Goal: Transaction & Acquisition: Purchase product/service

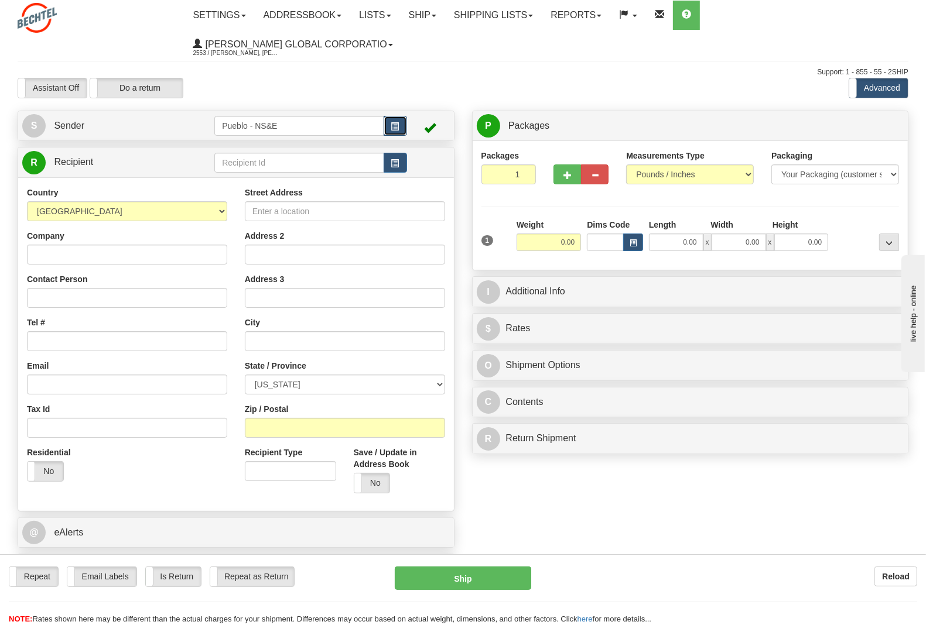
click at [387, 116] on button "button" at bounding box center [395, 126] width 23 height 20
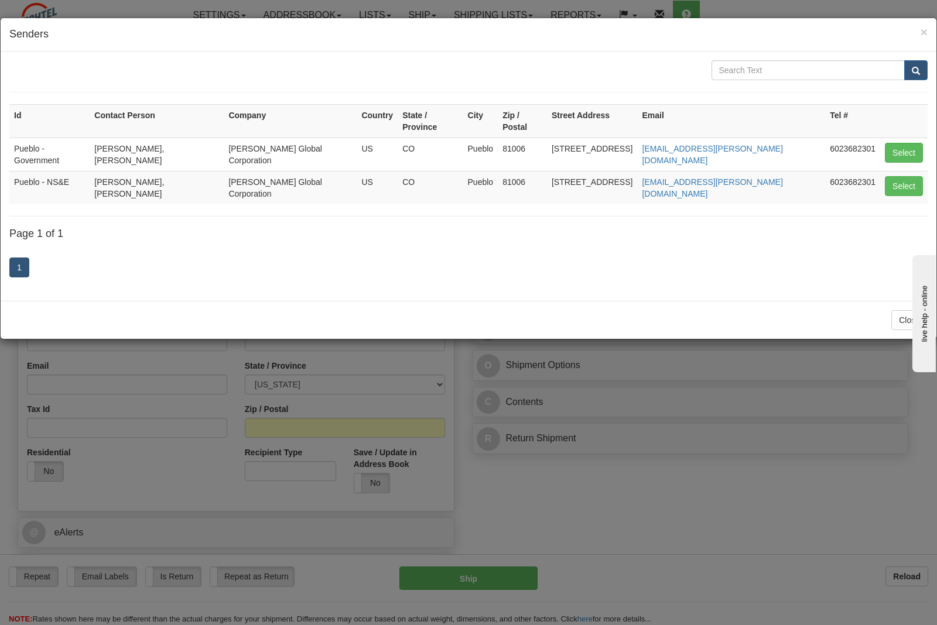
click at [50, 138] on td "Pueblo - Government" at bounding box center [49, 154] width 80 height 33
click at [894, 143] on button "Select" at bounding box center [904, 153] width 38 height 20
type input "Pueblo - Government"
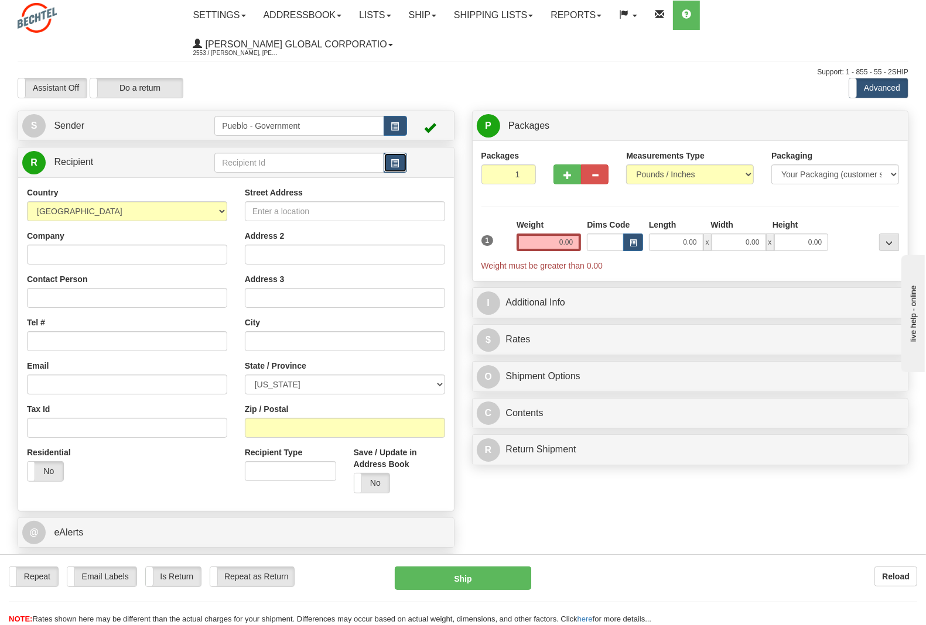
click at [399, 153] on button "button" at bounding box center [395, 163] width 23 height 20
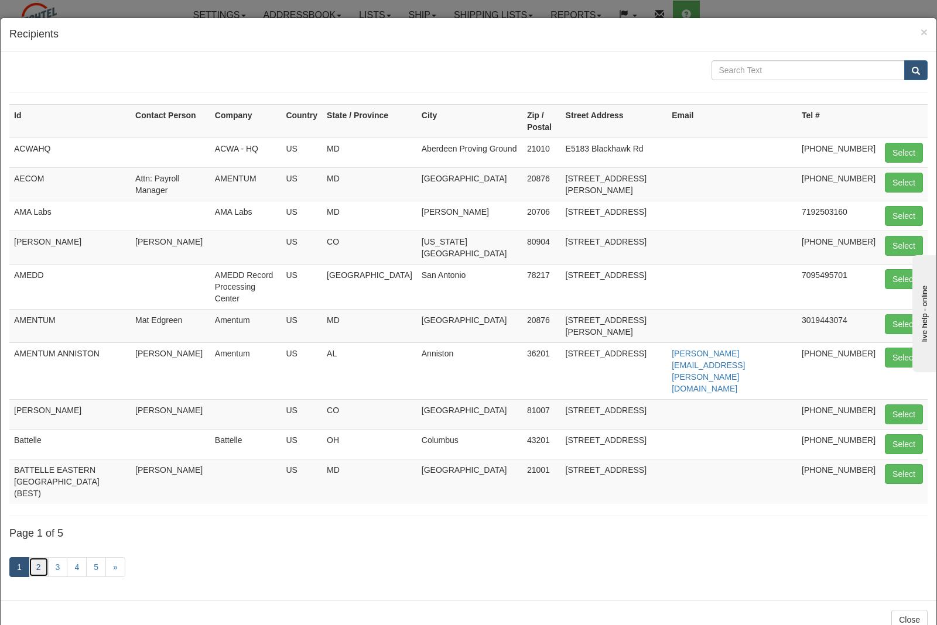
click at [40, 558] on link "2" at bounding box center [39, 568] width 20 height 20
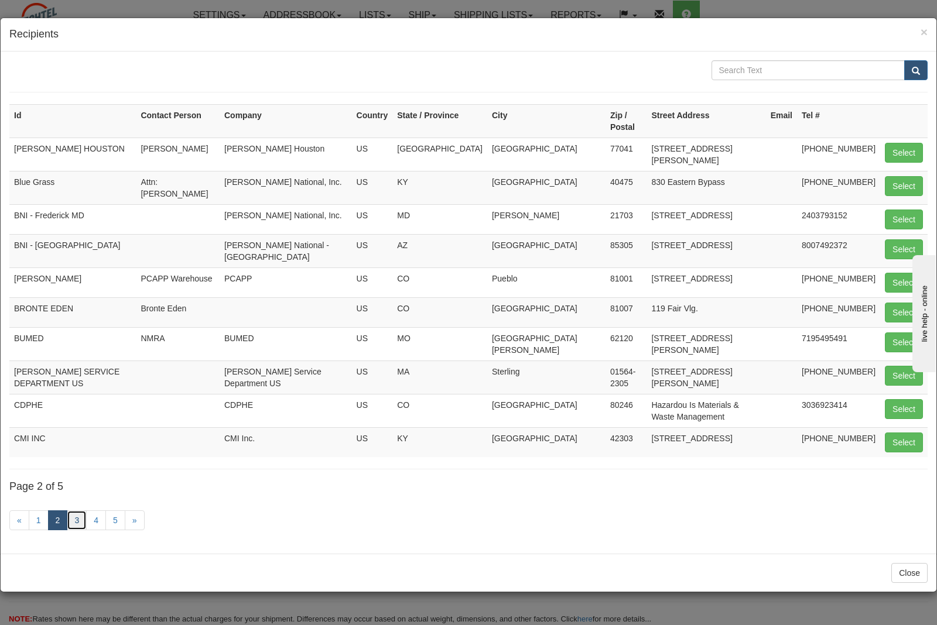
click at [79, 511] on link "3" at bounding box center [77, 521] width 20 height 20
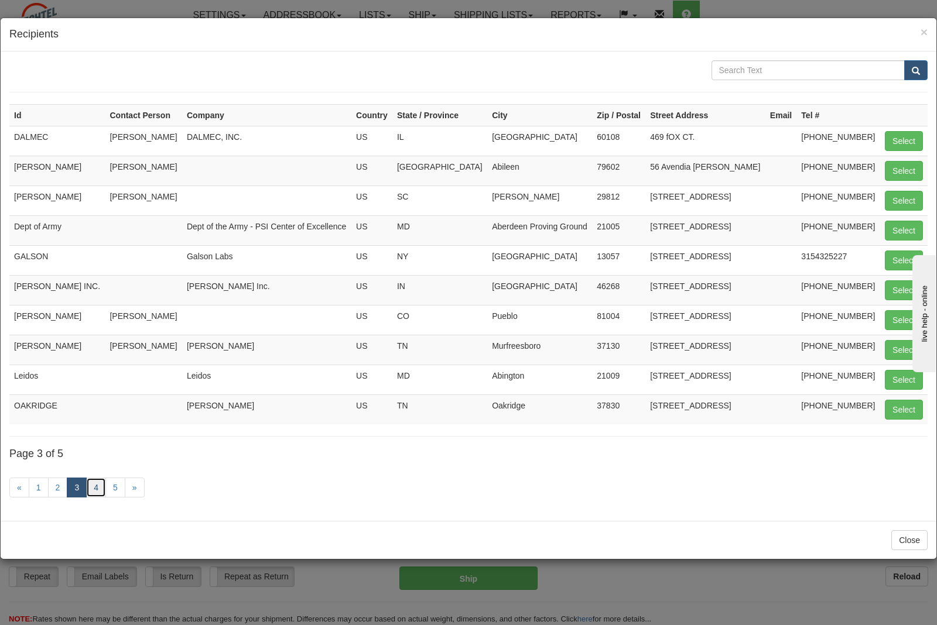
click at [98, 492] on link "4" at bounding box center [96, 488] width 20 height 20
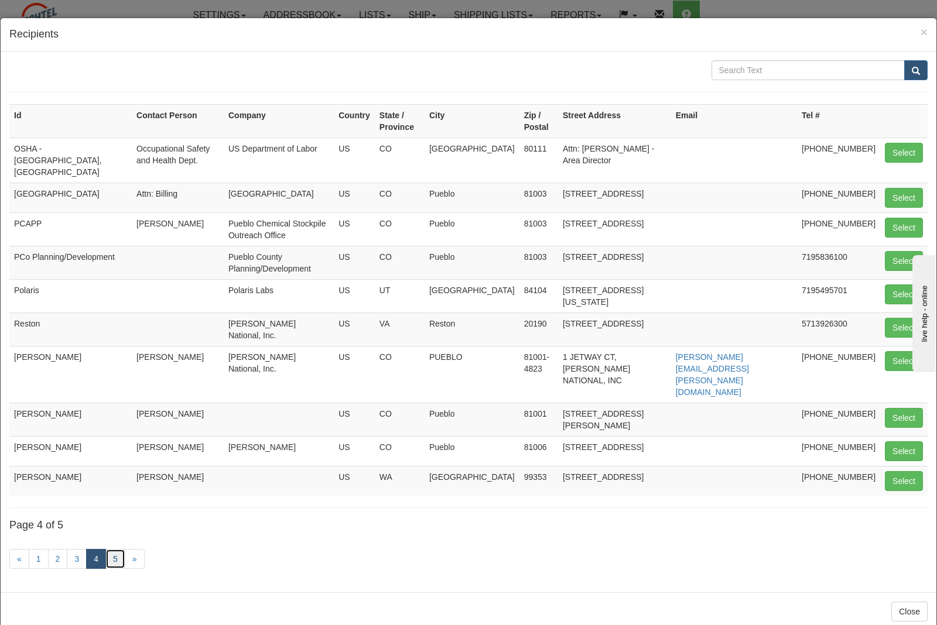
click at [112, 549] on link "5" at bounding box center [115, 559] width 20 height 20
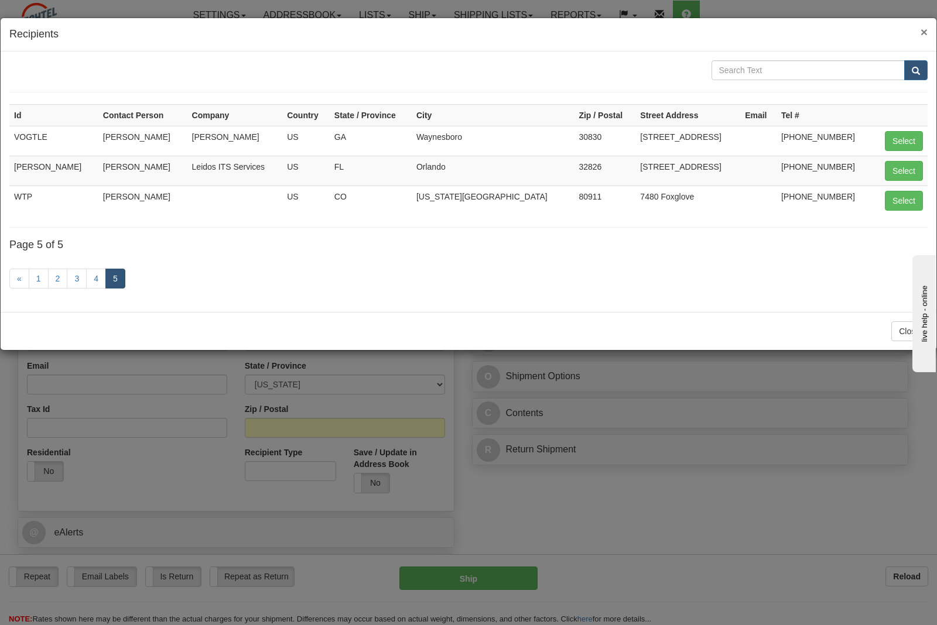
click at [921, 28] on span "×" at bounding box center [924, 31] width 7 height 13
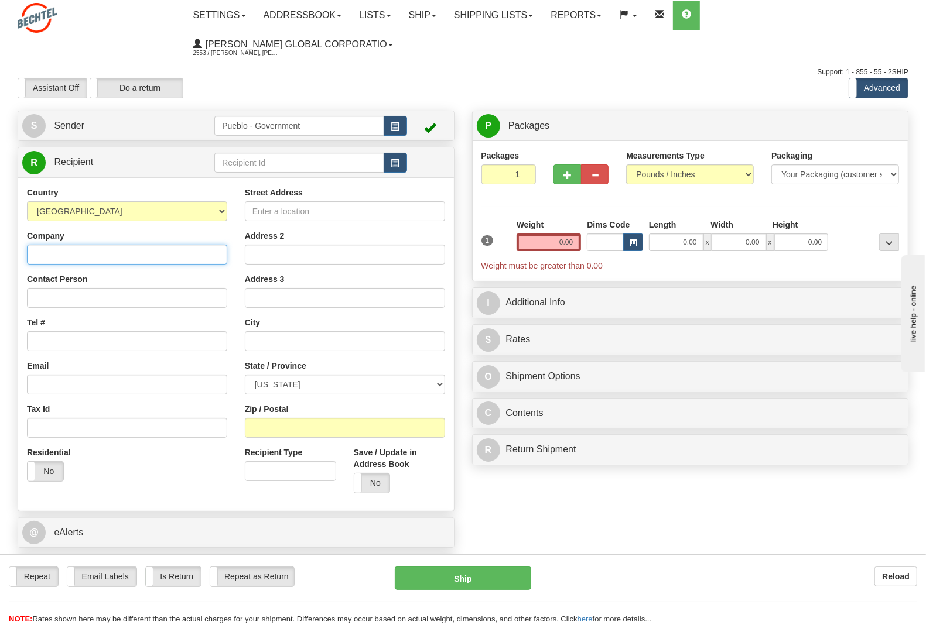
click at [86, 245] on input "Company" at bounding box center [127, 255] width 200 height 20
type input "Xpress Shred"
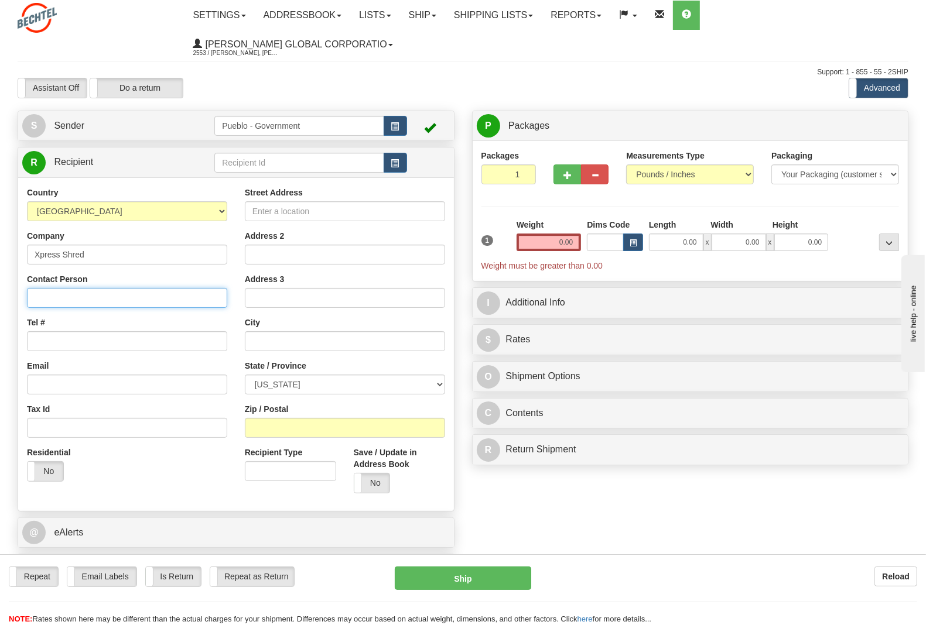
click at [105, 288] on input "Contact Person" at bounding box center [127, 298] width 200 height 20
click at [72, 288] on input "Contact Person" at bounding box center [127, 298] width 200 height 20
type input "K"
type input "R"
type input "[PERSON_NAME]/[PERSON_NAME]"
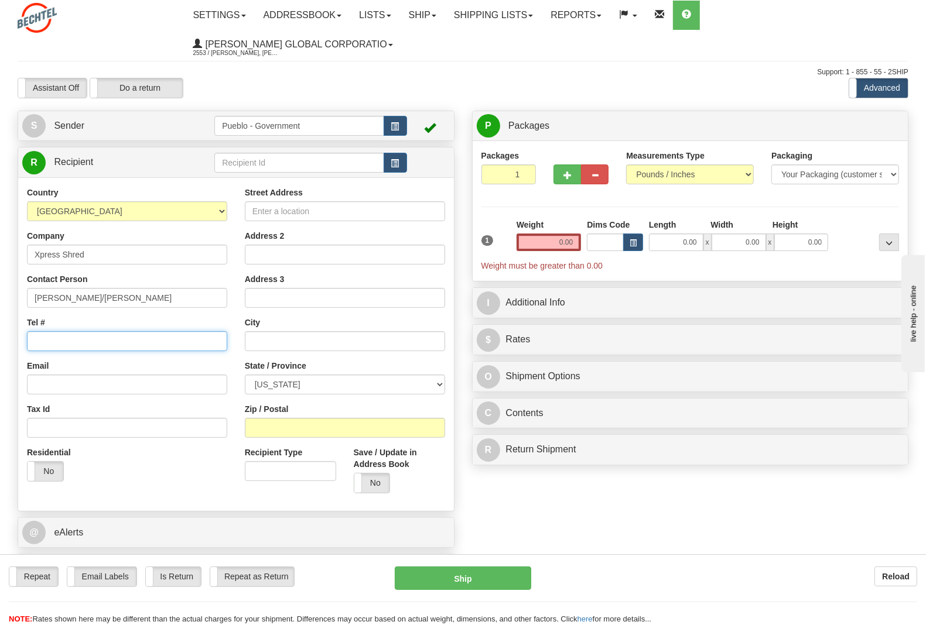
click at [50, 331] on input "Tel #" at bounding box center [127, 341] width 200 height 20
click at [91, 331] on input "Tel #" at bounding box center [127, 341] width 200 height 20
type input "[PHONE_NUMBER]"
click at [80, 375] on input "Email" at bounding box center [127, 385] width 200 height 20
click at [268, 245] on input "Address 2" at bounding box center [345, 255] width 200 height 20
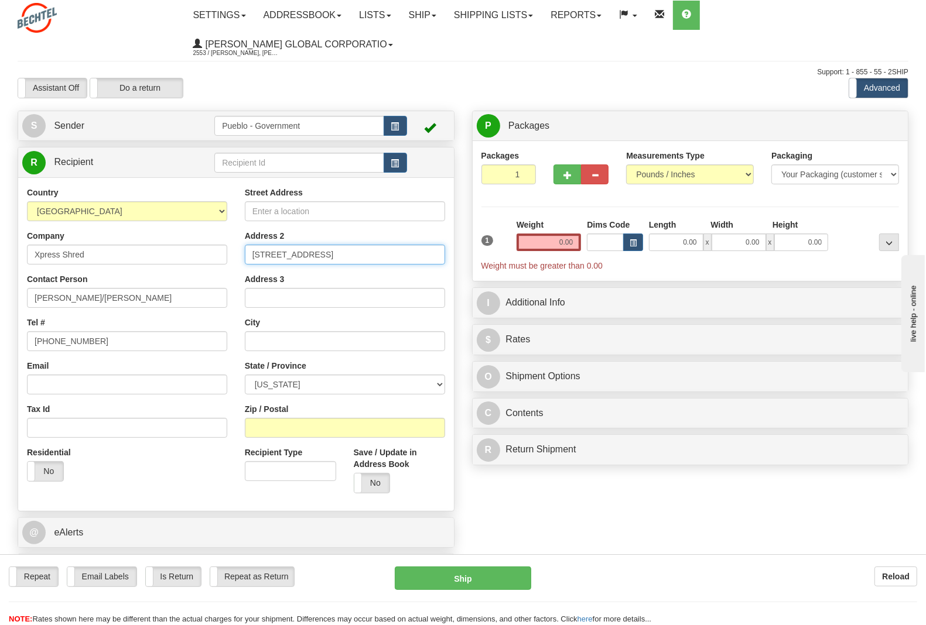
type input "[STREET_ADDRESS]"
click at [289, 331] on input "text" at bounding box center [345, 341] width 200 height 20
type input "E"
type input "Centennial"
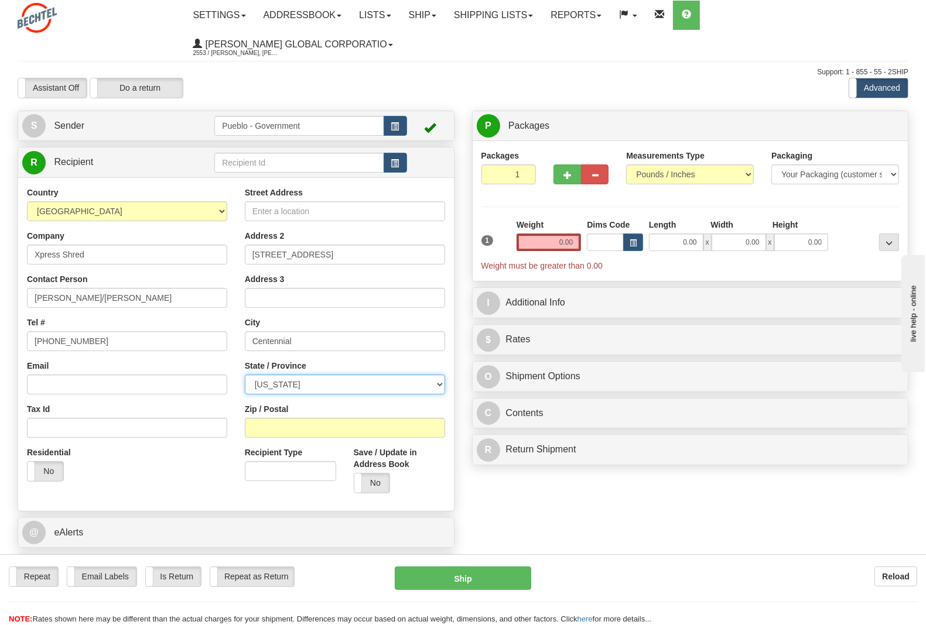
click at [303, 375] on select "[US_STATE] [US_STATE] [US_STATE] [US_STATE] Armed Forces America Armed Forces E…" at bounding box center [345, 385] width 200 height 20
select select "CO"
click at [245, 375] on select "[US_STATE] [US_STATE] [US_STATE] [US_STATE] Armed Forces America Armed Forces E…" at bounding box center [345, 385] width 200 height 20
click at [270, 418] on input "Zip / Postal" at bounding box center [345, 428] width 200 height 20
type input "80112"
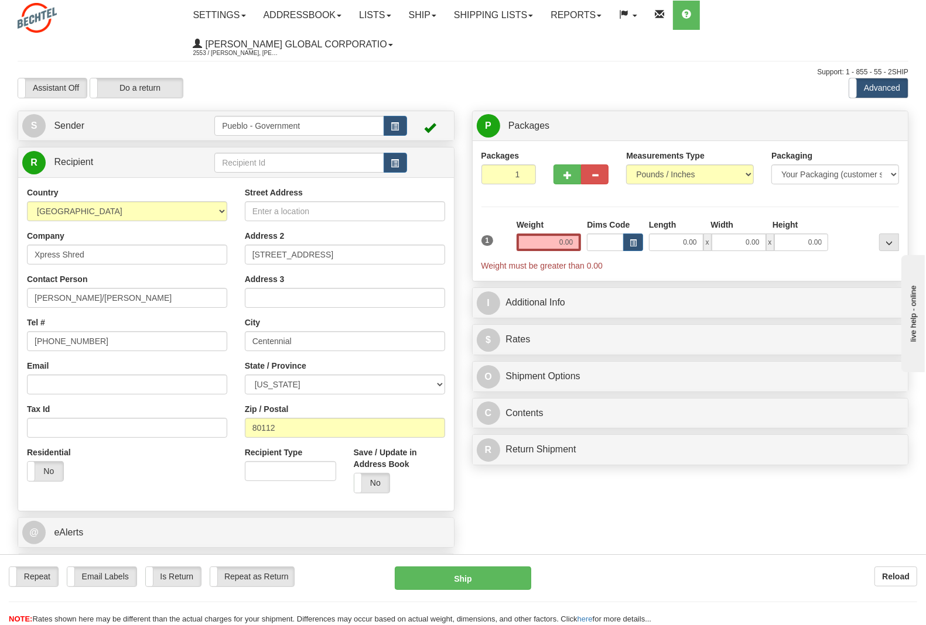
click at [116, 454] on div "Residential Yes No" at bounding box center [127, 468] width 218 height 43
click at [840, 165] on select "Your Packaging (customer supplied) Envelope (carrier supplied) Pack (carrier su…" at bounding box center [835, 175] width 128 height 20
select select "2"
click at [771, 165] on select "Your Packaging (customer supplied) Envelope (carrier supplied) Pack (carrier su…" at bounding box center [835, 175] width 128 height 20
click at [572, 234] on input "0.00" at bounding box center [549, 243] width 65 height 18
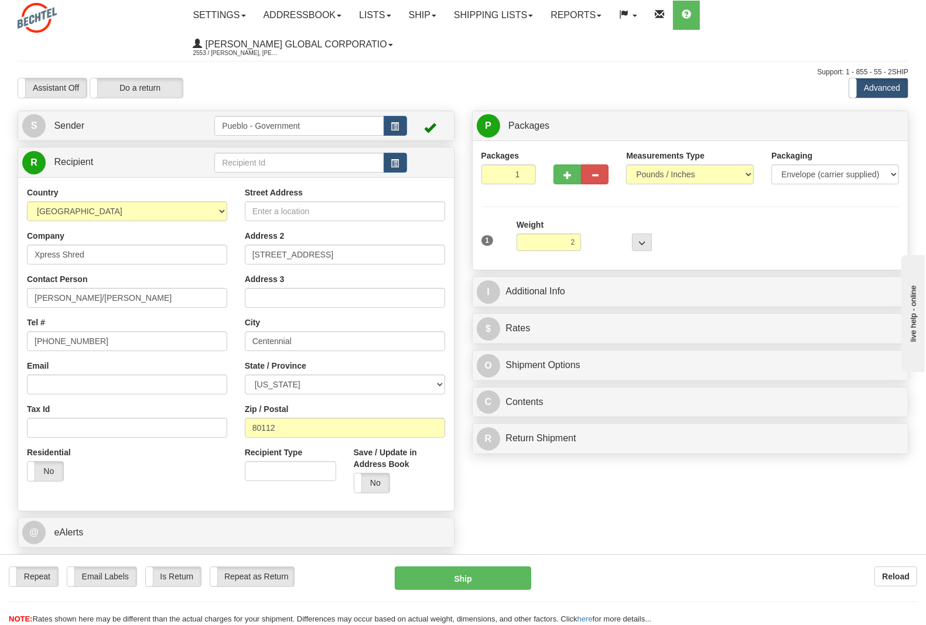
type input "2.00"
click at [709, 221] on div "1 Weight 2.00 Dims Code 0 x" at bounding box center [690, 240] width 424 height 42
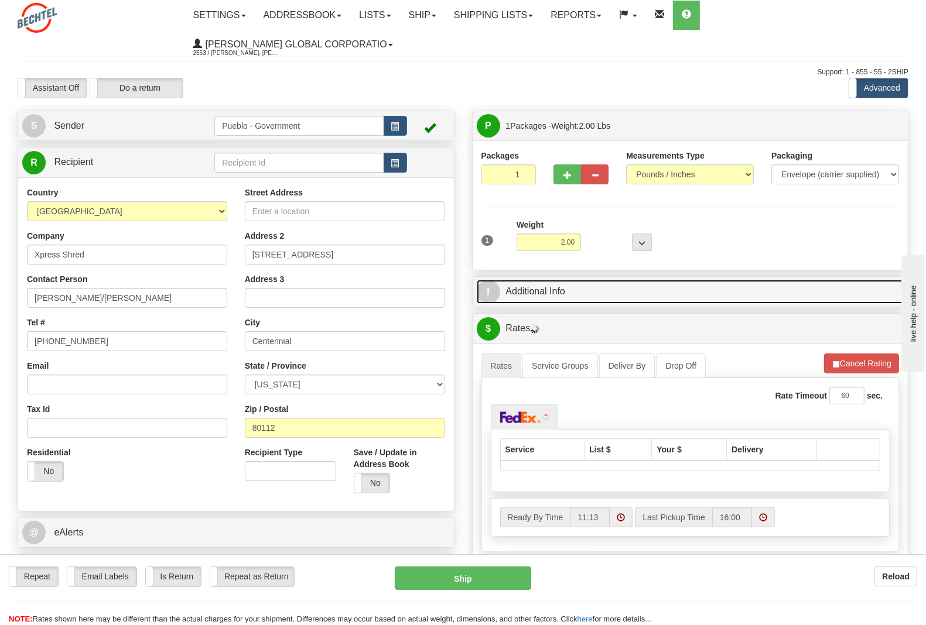
click at [563, 280] on link "I Additional Info" at bounding box center [691, 292] width 428 height 24
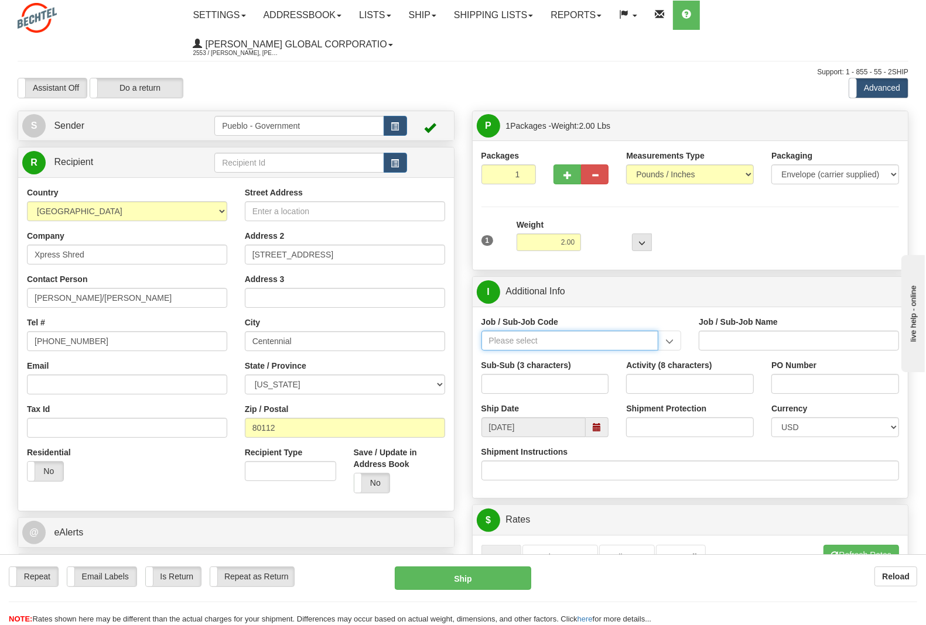
click at [519, 331] on input "Job / Sub-Job Code" at bounding box center [569, 341] width 177 height 20
click at [523, 331] on input "Job / Sub-Job Code" at bounding box center [569, 341] width 177 height 20
click at [555, 383] on div "24852-CM8" at bounding box center [566, 389] width 165 height 13
type input "24852-CM8"
type input "PUEBLO CHEM DEMIL PROJECT - CLOSURE-MP-BNI-UTILIT"
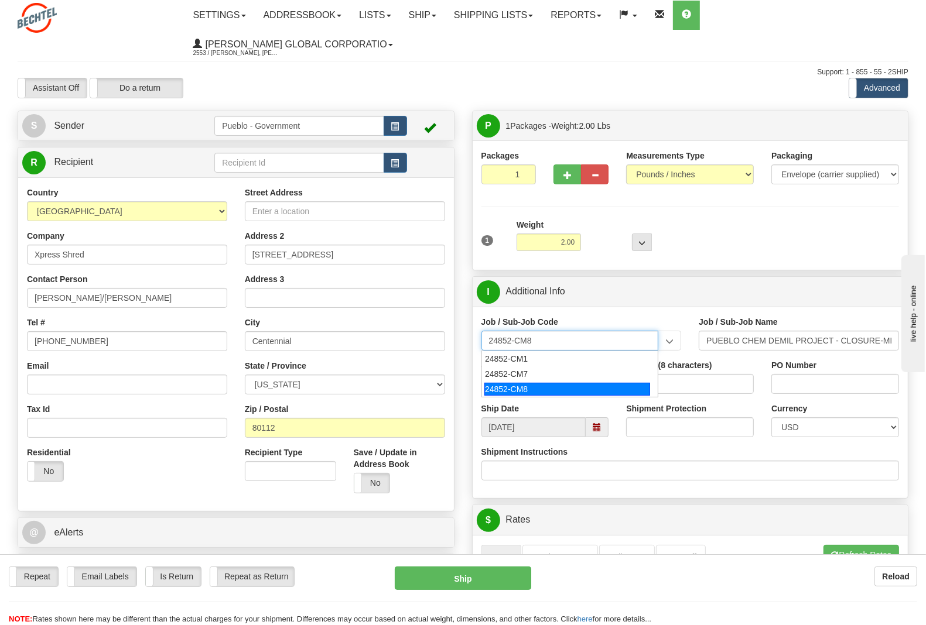
type input "24852-CM8"
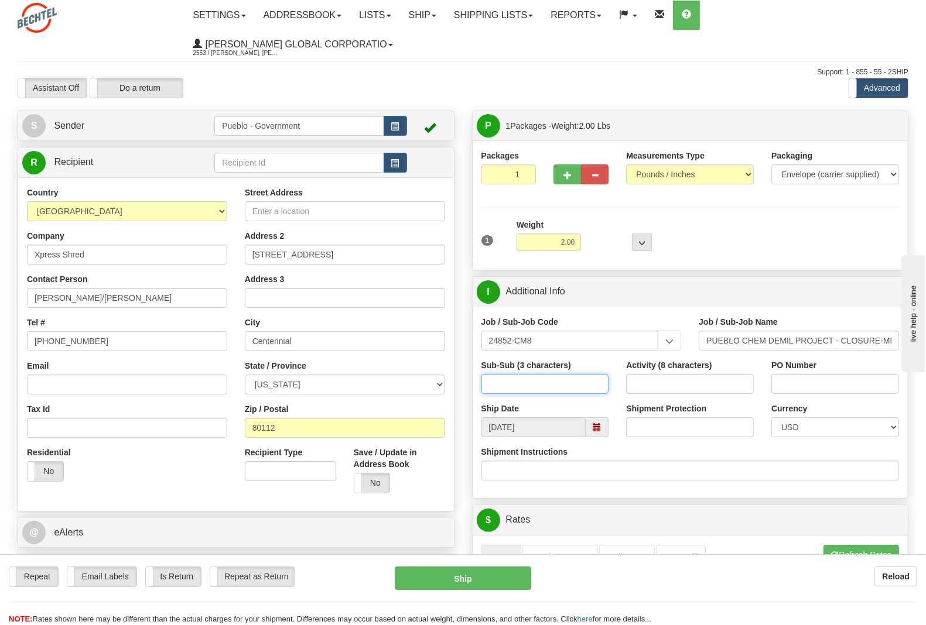
click at [538, 374] on input "Sub-Sub (3 characters)" at bounding box center [545, 384] width 128 height 20
type input "000"
click at [648, 374] on input "Activity (8 characters)" at bounding box center [690, 384] width 128 height 20
type input "24852CM8"
click at [800, 165] on select "Your Packaging (customer supplied) Envelope (carrier supplied) Pack (carrier su…" at bounding box center [835, 175] width 128 height 20
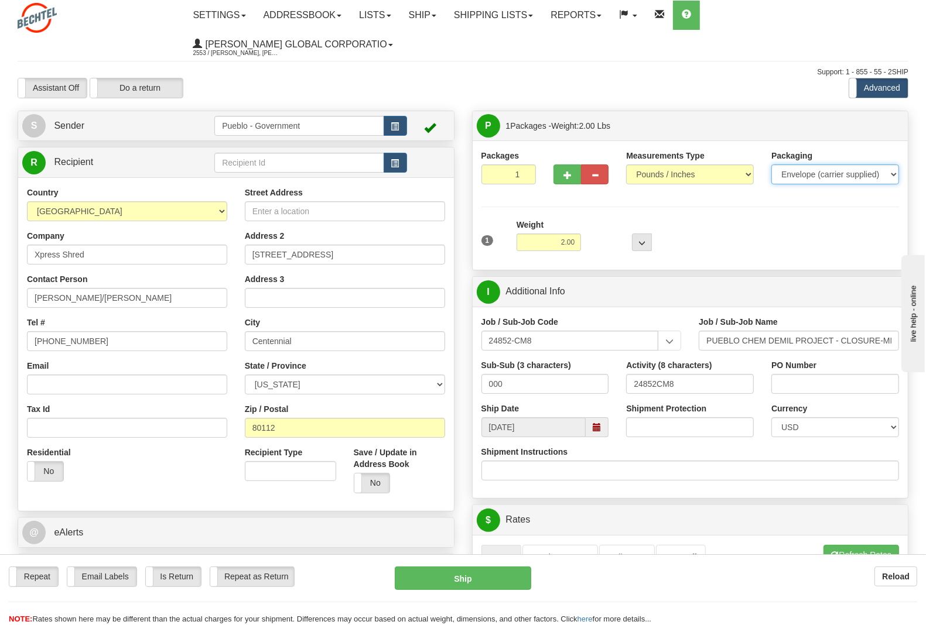
select select "3"
click at [771, 165] on select "Your Packaging (customer supplied) Envelope (carrier supplied) Pack (carrier su…" at bounding box center [835, 175] width 128 height 20
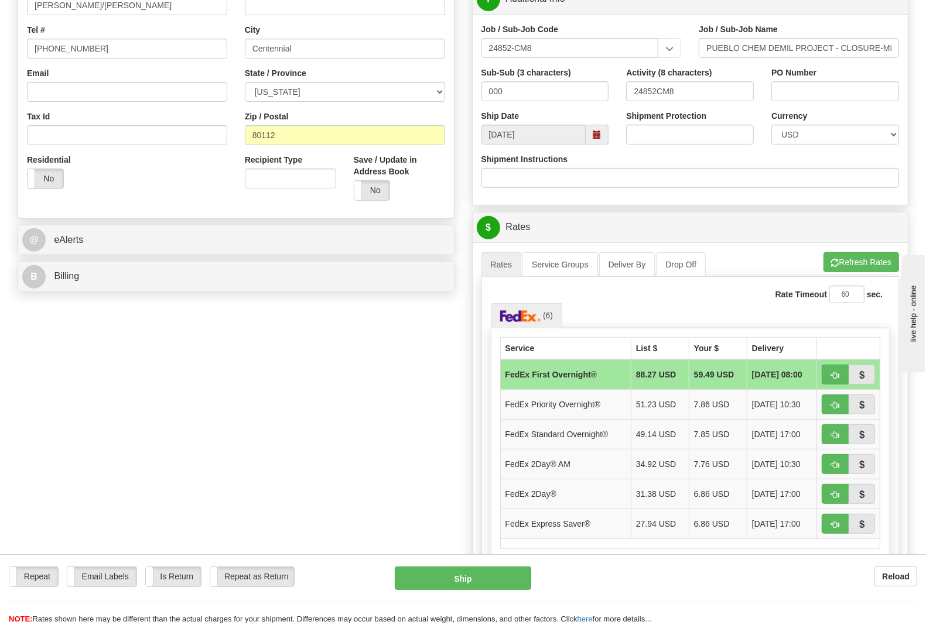
scroll to position [366, 0]
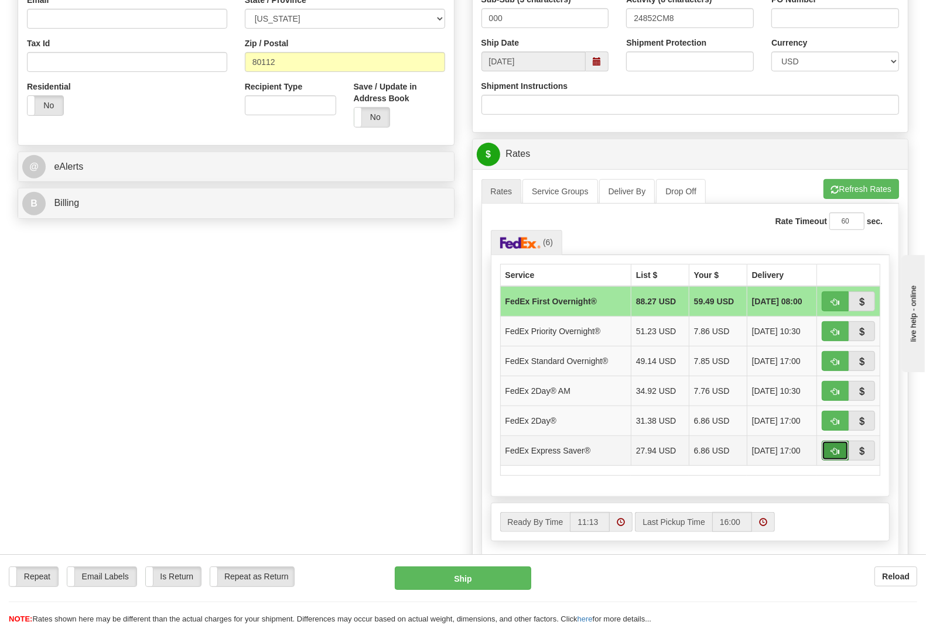
click at [839, 441] on button "button" at bounding box center [835, 451] width 27 height 20
type input "20"
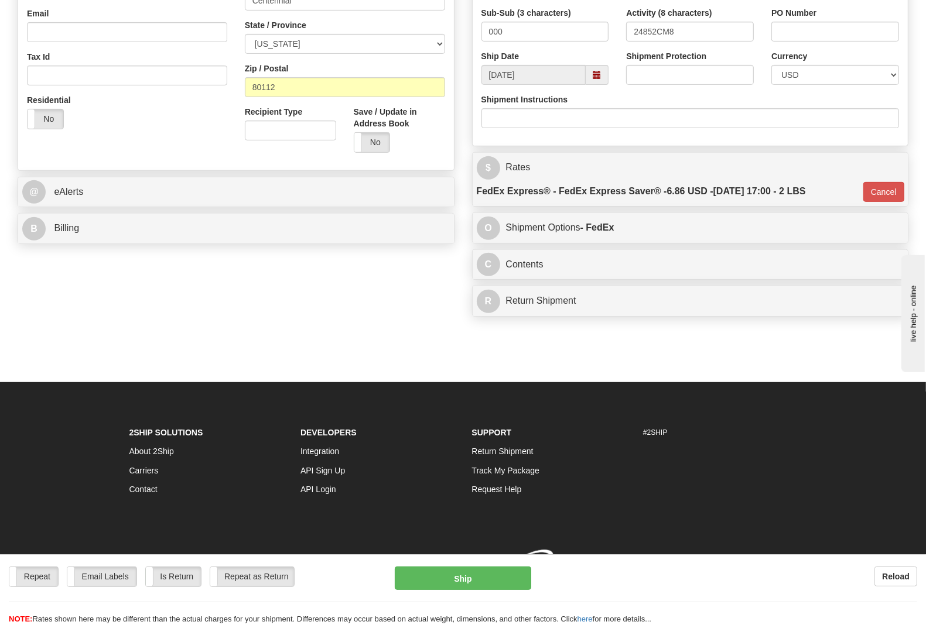
scroll to position [346, 0]
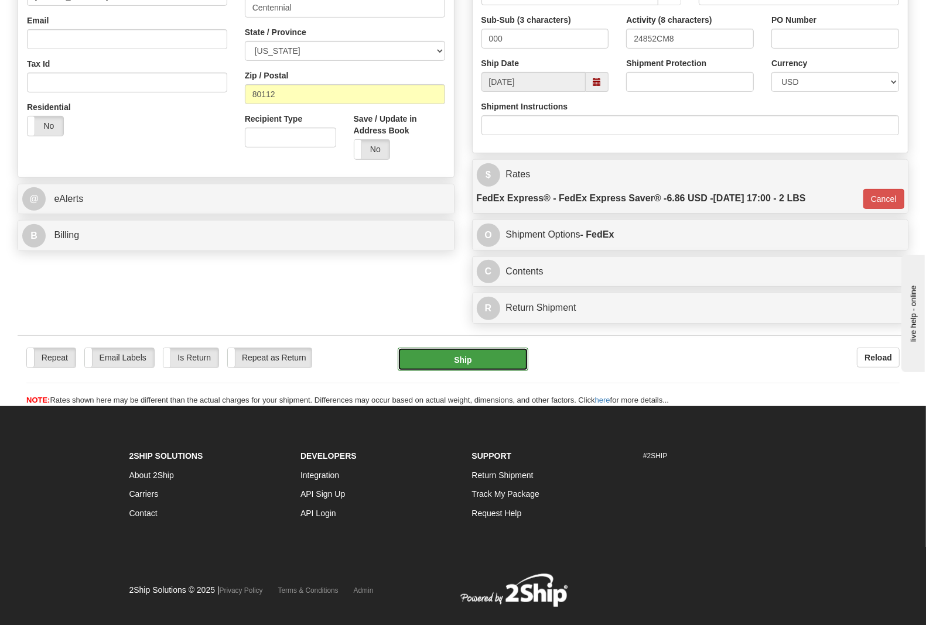
click at [469, 348] on button "Ship" at bounding box center [463, 359] width 131 height 23
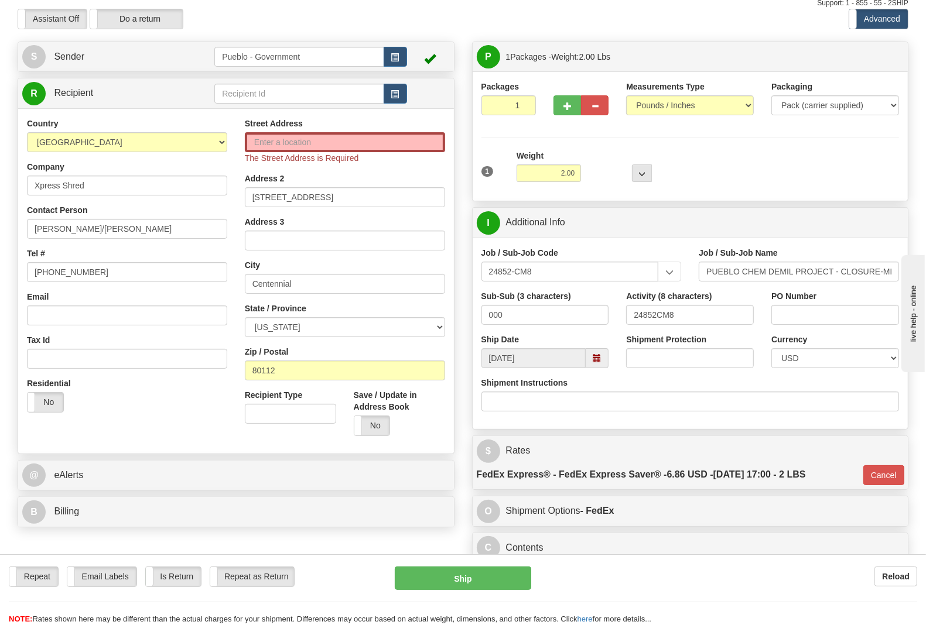
scroll to position [53, 0]
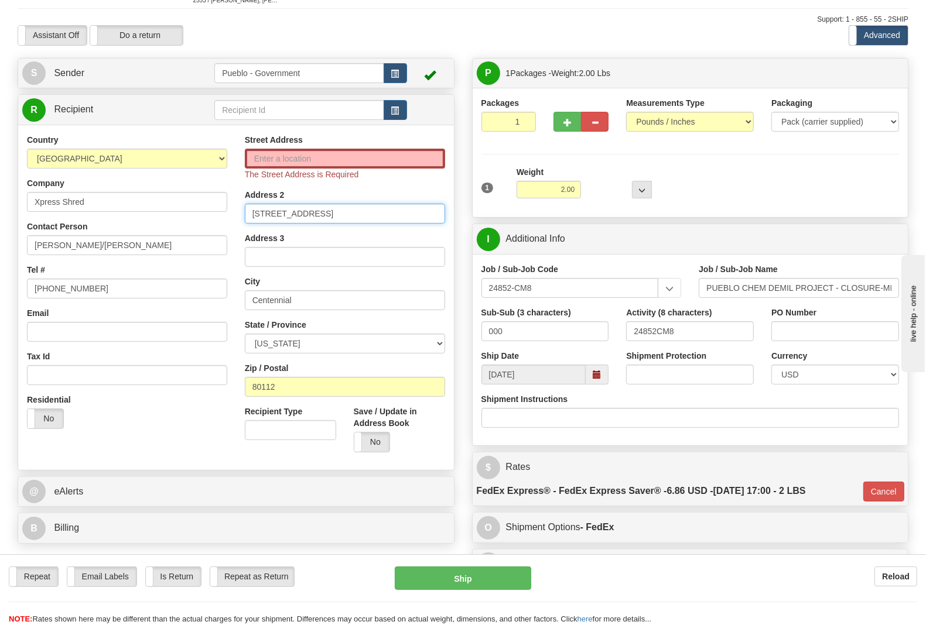
drag, startPoint x: 361, startPoint y: 186, endPoint x: 206, endPoint y: 166, distance: 157.0
click at [206, 166] on div "Country [GEOGRAPHIC_DATA] [GEOGRAPHIC_DATA] [GEOGRAPHIC_DATA] [GEOGRAPHIC_DATA]…" at bounding box center [236, 297] width 436 height 327
type input "[STREET_ADDRESS]"
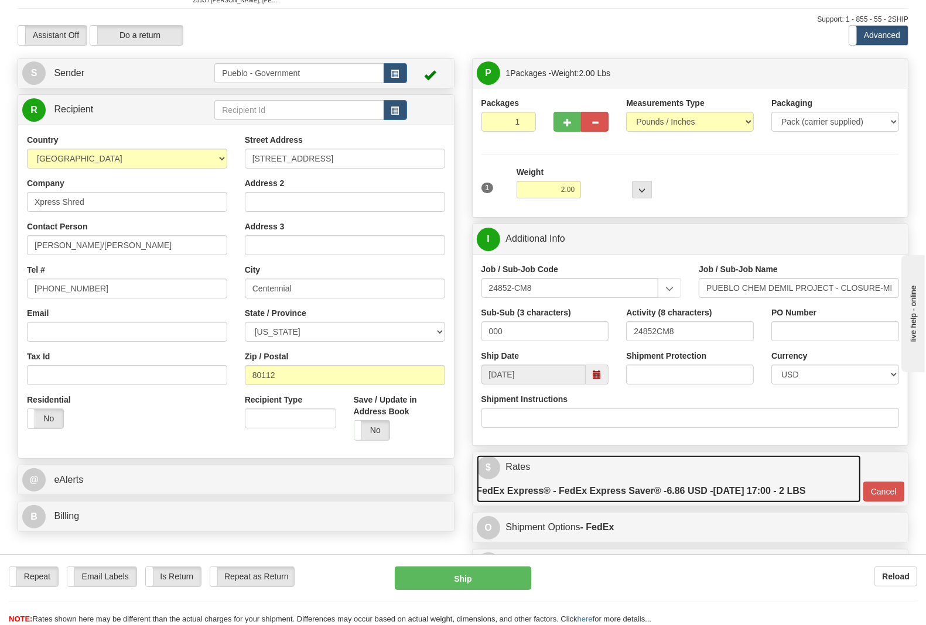
click at [680, 480] on label "FedEx Express® - FedEx Express Saver® - 6.86 USD - [DATE] 17:00 - 2 LBS" at bounding box center [641, 491] width 329 height 23
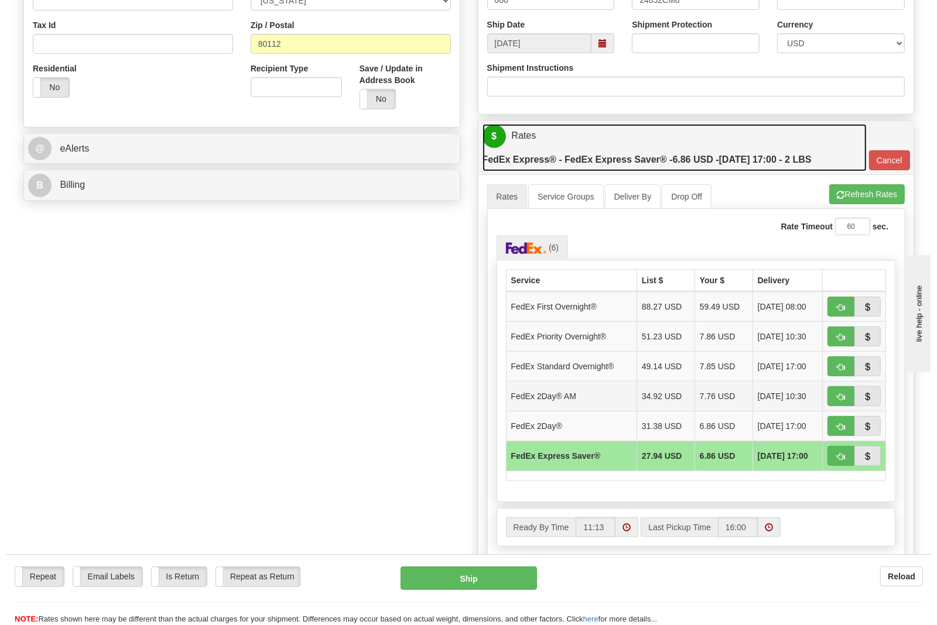
scroll to position [419, 0]
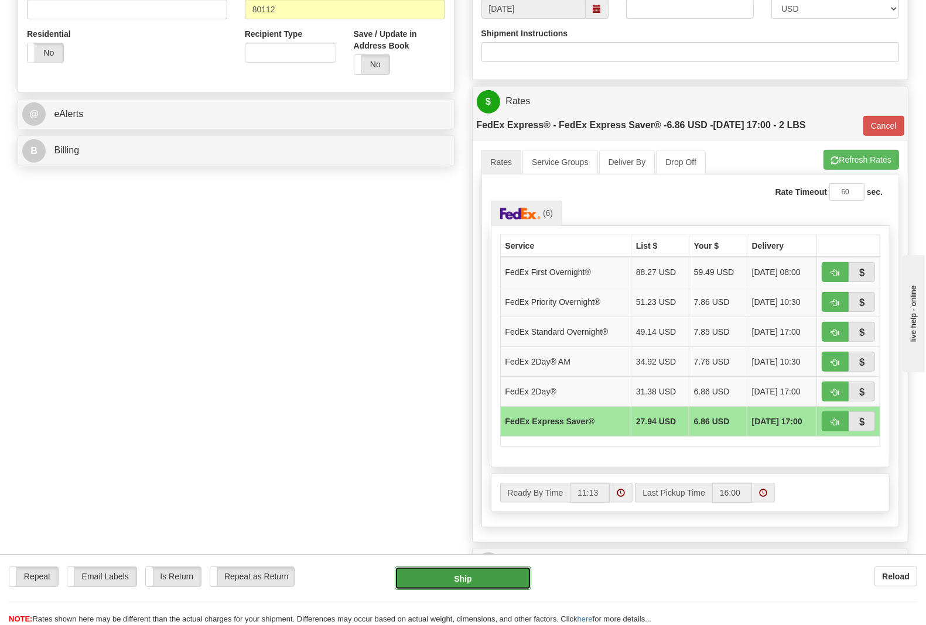
click at [464, 582] on button "Ship" at bounding box center [463, 578] width 136 height 23
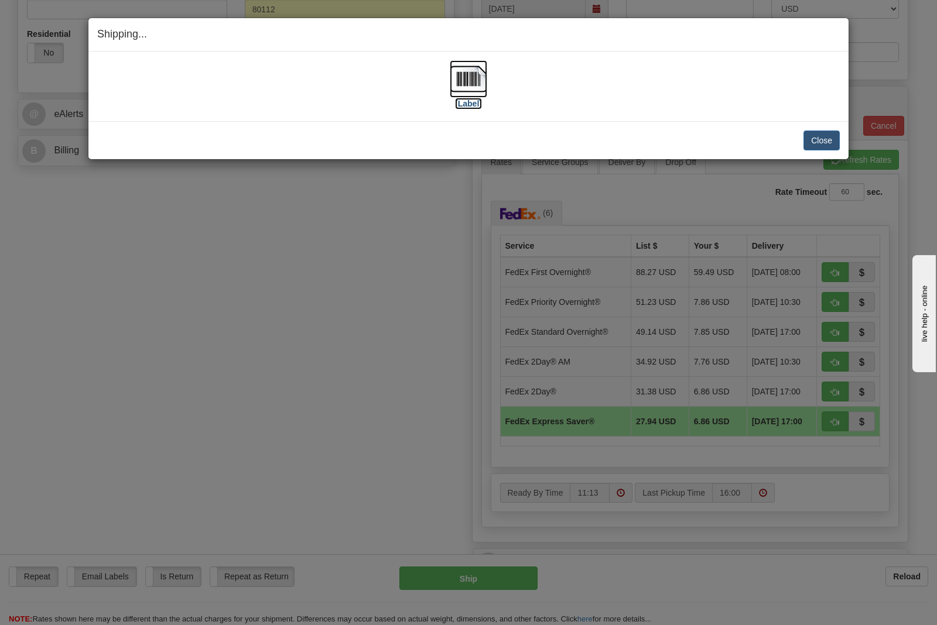
click at [471, 98] on label "[Label]" at bounding box center [468, 104] width 27 height 12
click at [815, 141] on button "Close" at bounding box center [821, 141] width 36 height 20
